Goal: Task Accomplishment & Management: Manage account settings

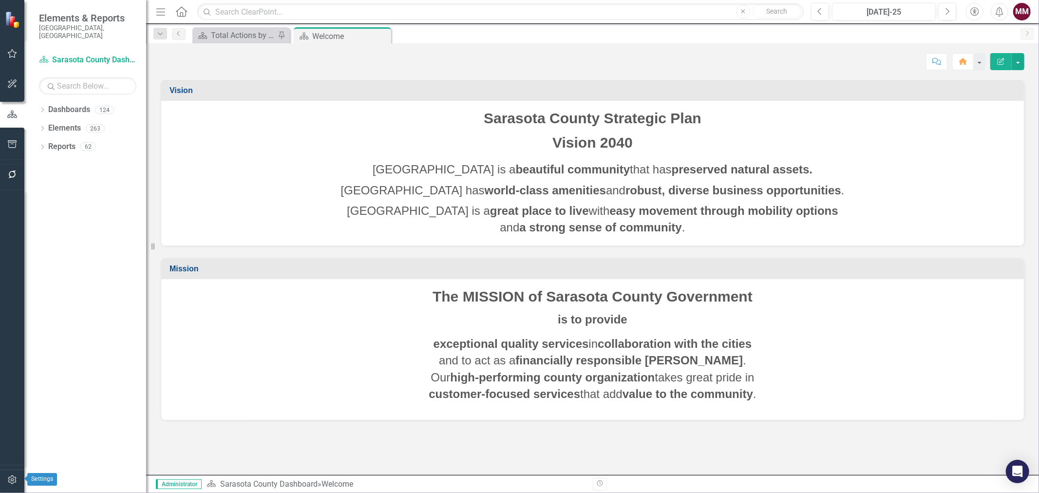
click at [10, 476] on icon "button" at bounding box center [12, 480] width 10 height 8
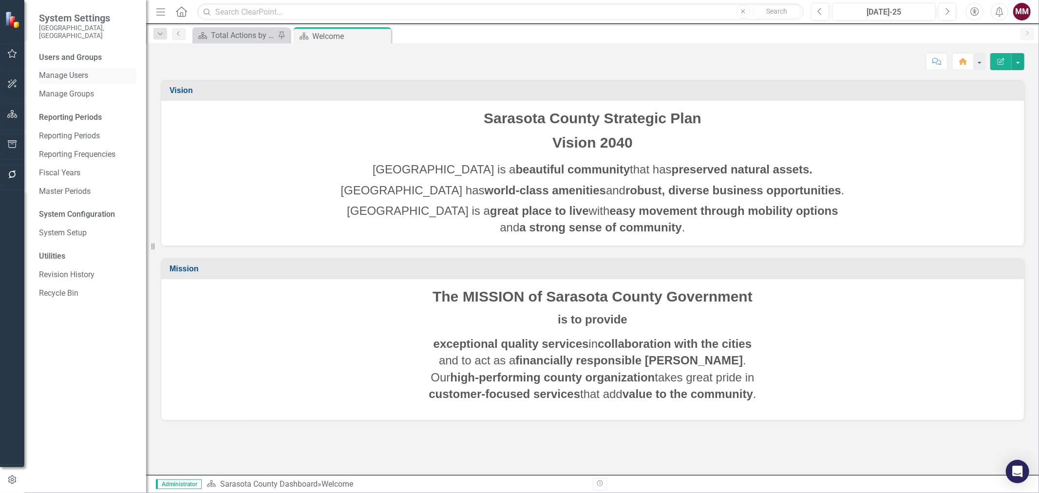
click at [62, 71] on link "Manage Users" at bounding box center [87, 75] width 97 height 11
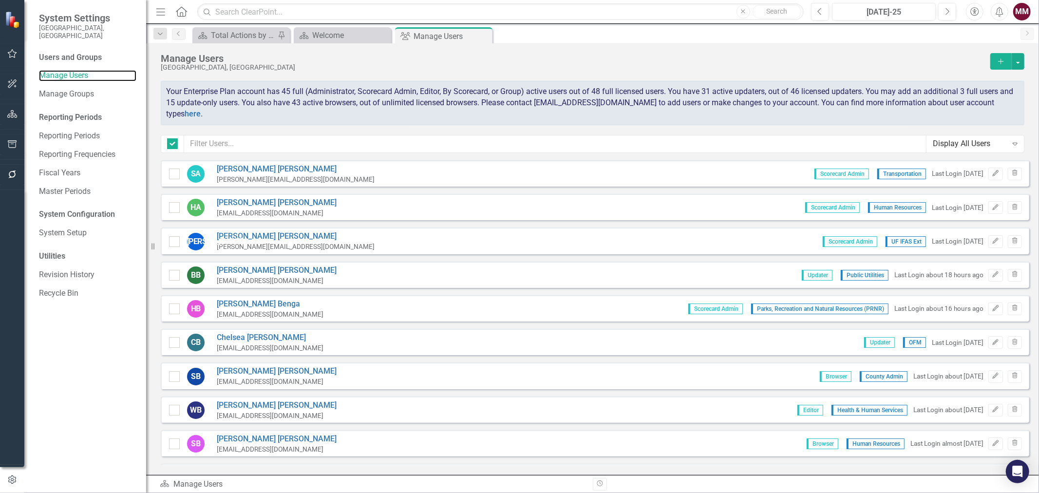
checkbox input "false"
click at [226, 142] on input "text" at bounding box center [555, 144] width 743 height 18
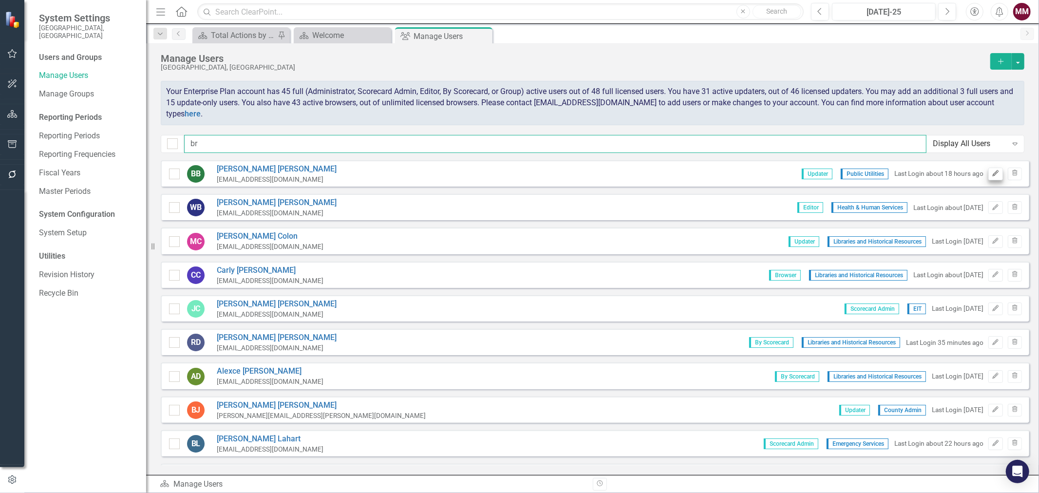
type input "br"
click at [992, 171] on icon "Edit" at bounding box center [995, 174] width 7 height 6
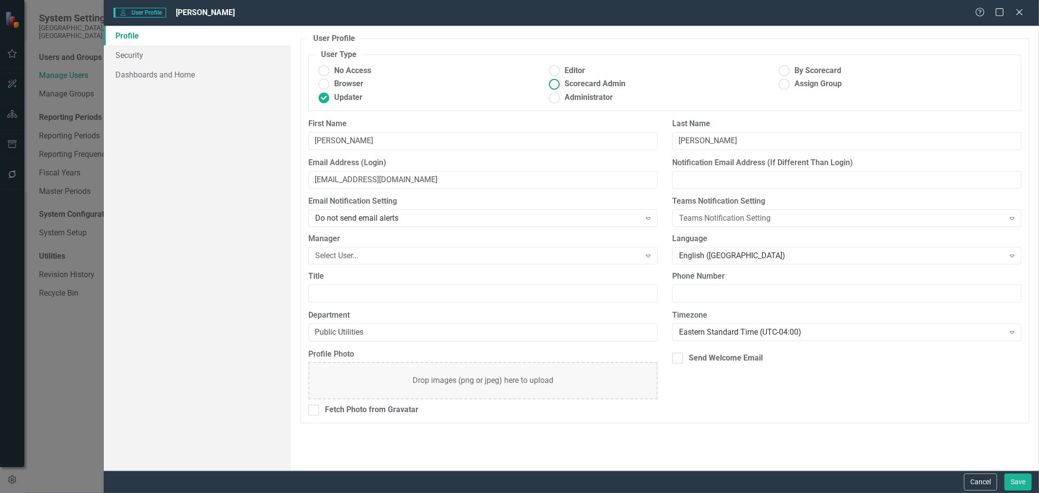
click at [560, 81] on ins at bounding box center [554, 84] width 15 height 15
click at [560, 81] on input "Scorecard Admin" at bounding box center [554, 84] width 15 height 15
radio input "true"
click at [125, 75] on link "Dashboards and Home" at bounding box center [197, 74] width 187 height 19
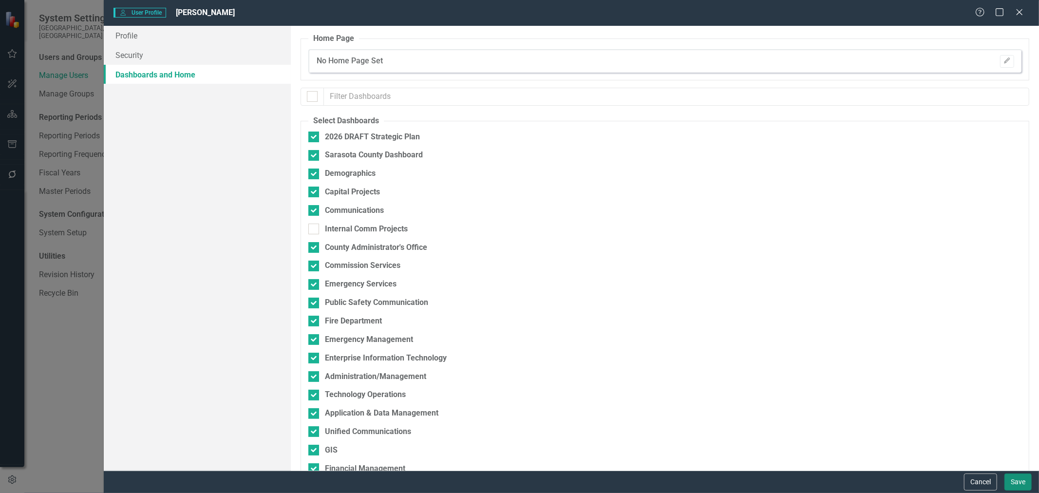
click at [1029, 481] on button "Save" at bounding box center [1018, 482] width 27 height 17
